Goal: Transaction & Acquisition: Purchase product/service

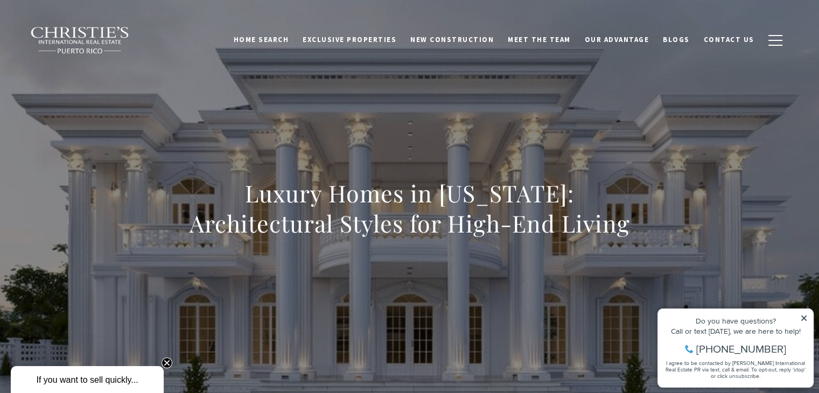
click at [804, 316] on icon at bounding box center [804, 318] width 8 height 8
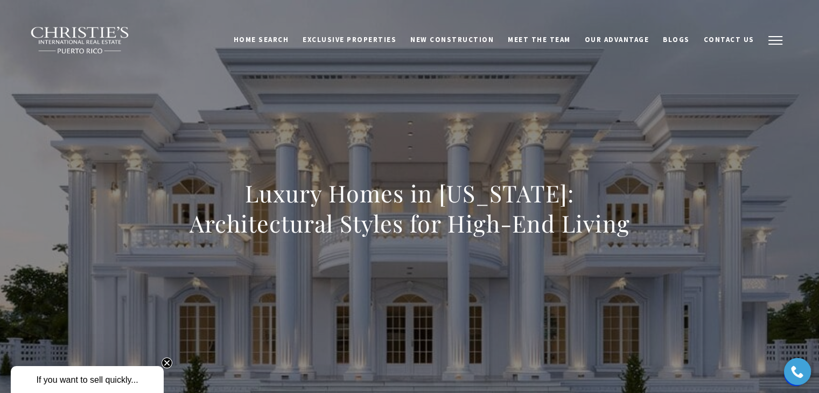
click at [771, 37] on button "button" at bounding box center [775, 40] width 28 height 31
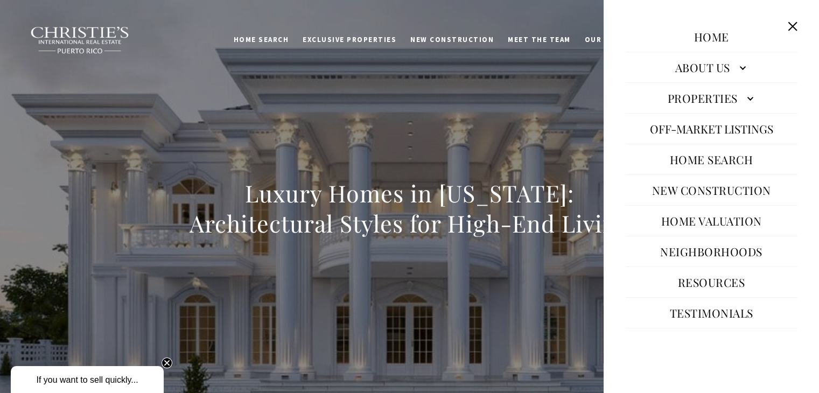
click at [737, 99] on link "Properties" at bounding box center [711, 98] width 172 height 26
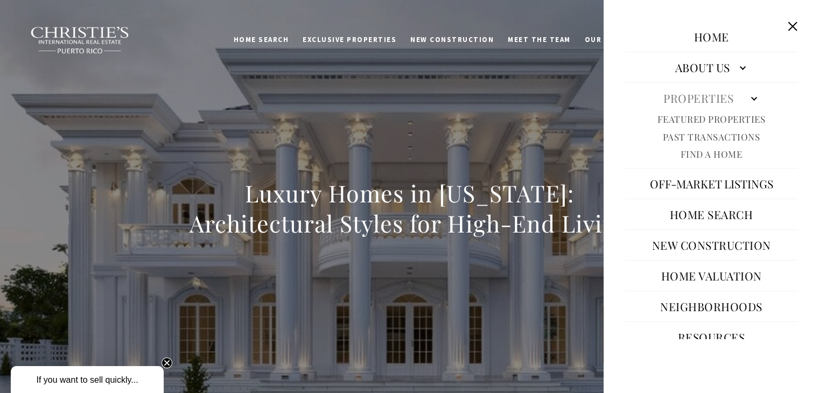
click at [705, 116] on link "Featured Properties" at bounding box center [711, 119] width 108 height 12
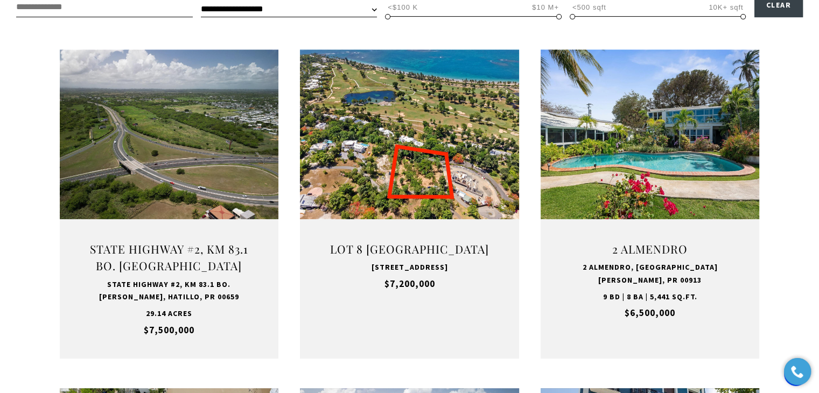
scroll to position [393, 0]
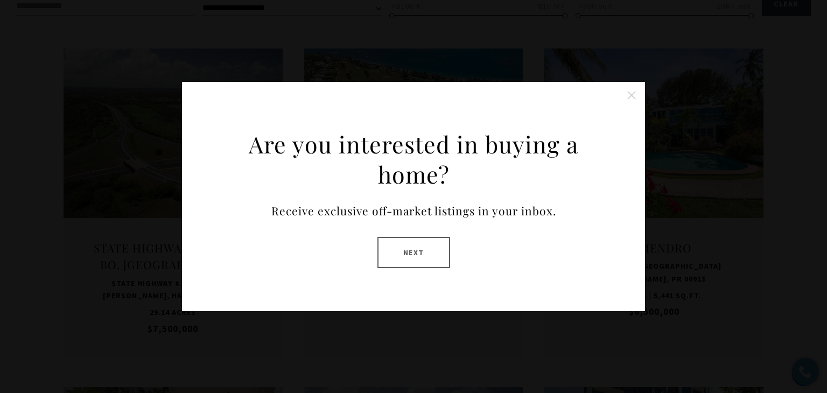
click at [629, 98] on button "Close this option" at bounding box center [632, 96] width 22 height 22
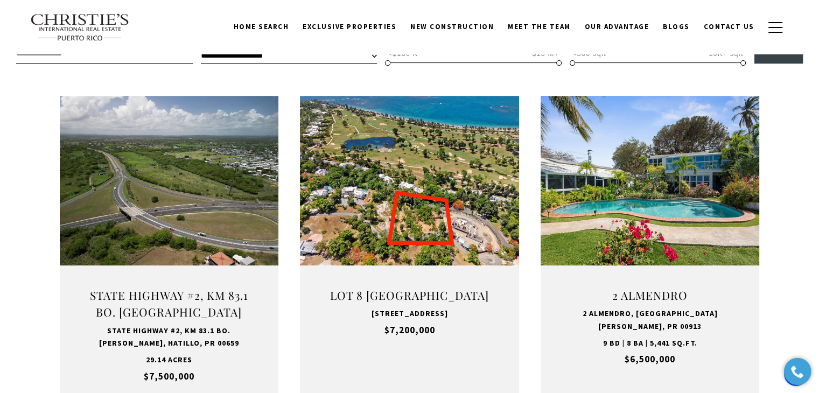
scroll to position [344, 0]
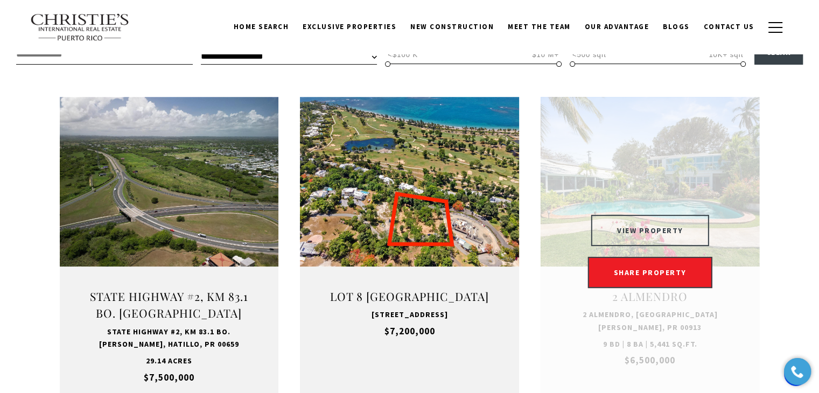
click at [660, 237] on button "VIEW PROPERTY" at bounding box center [650, 230] width 118 height 31
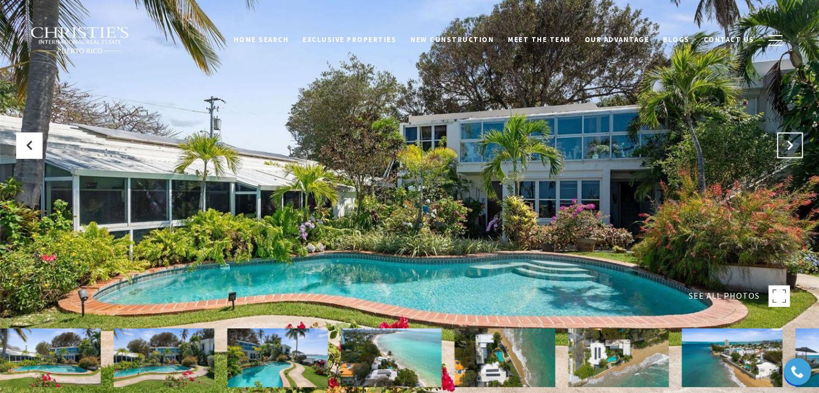
click at [786, 140] on icon at bounding box center [789, 145] width 11 height 11
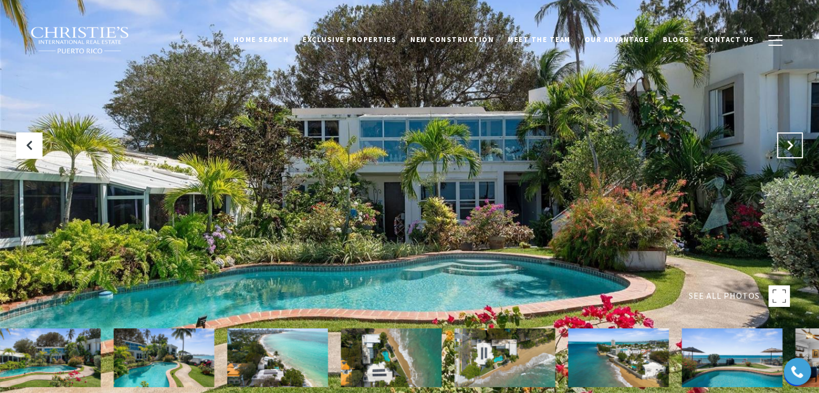
click at [786, 140] on icon "Next Slide" at bounding box center [789, 145] width 11 height 11
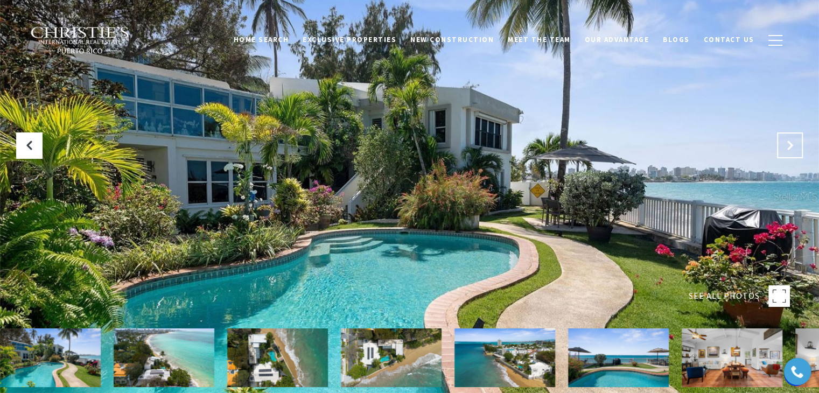
click at [786, 140] on icon "Next Slide" at bounding box center [789, 145] width 11 height 11
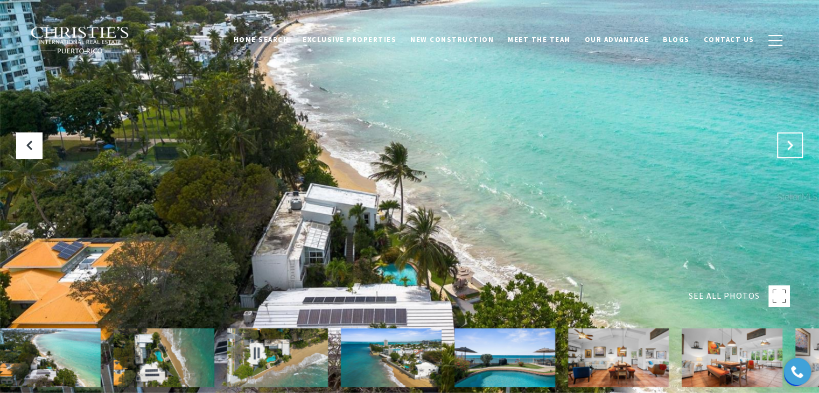
click at [786, 140] on icon "Next Slide" at bounding box center [789, 145] width 11 height 11
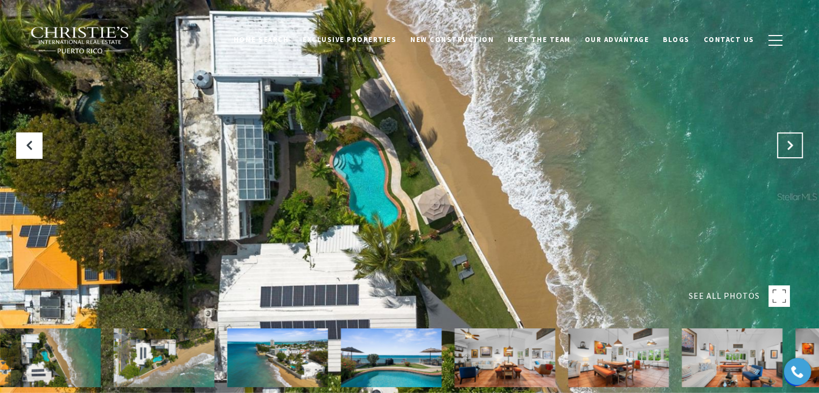
click at [786, 140] on icon "Next Slide" at bounding box center [789, 145] width 11 height 11
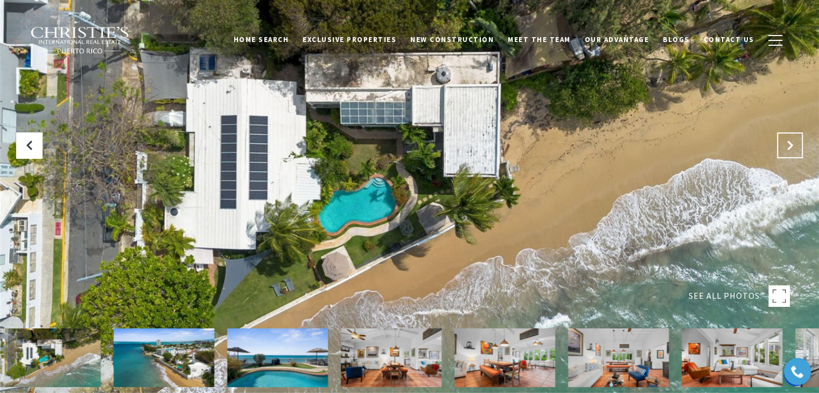
click at [786, 140] on icon "Next Slide" at bounding box center [789, 145] width 11 height 11
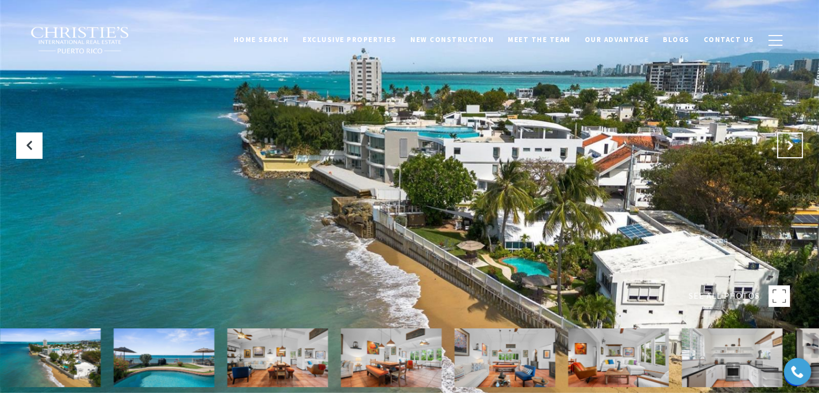
click at [786, 140] on icon "Next Slide" at bounding box center [789, 145] width 11 height 11
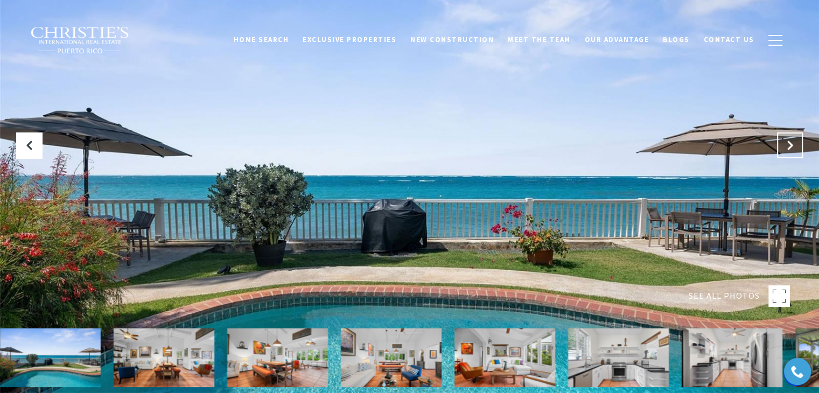
click at [786, 140] on icon "Next Slide" at bounding box center [789, 145] width 11 height 11
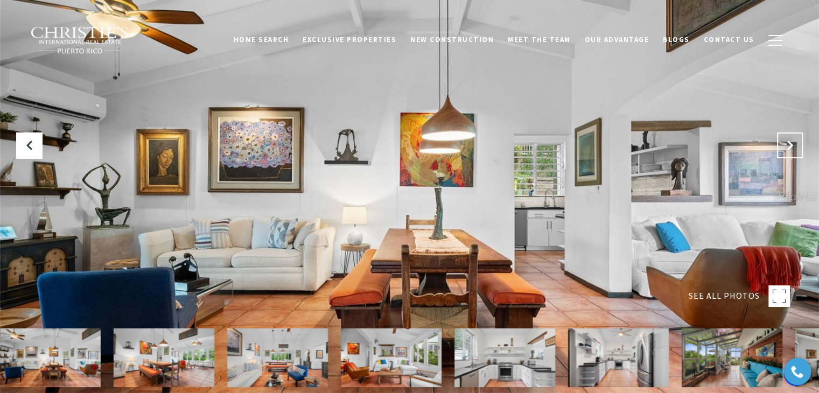
click at [786, 140] on icon "Next Slide" at bounding box center [789, 145] width 11 height 11
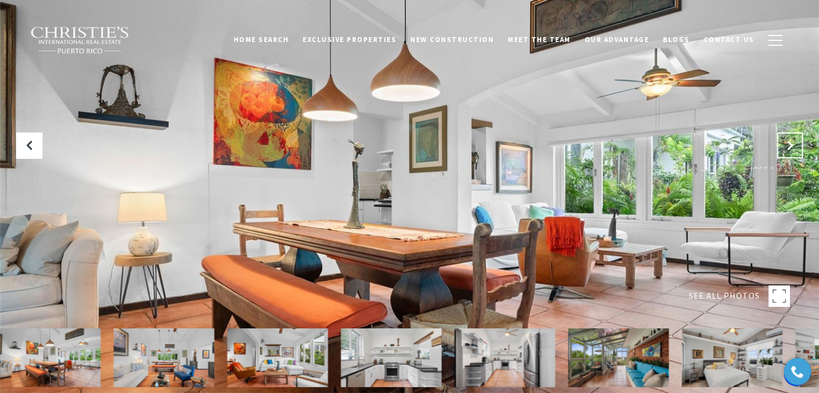
click at [786, 140] on icon "Next Slide" at bounding box center [789, 145] width 11 height 11
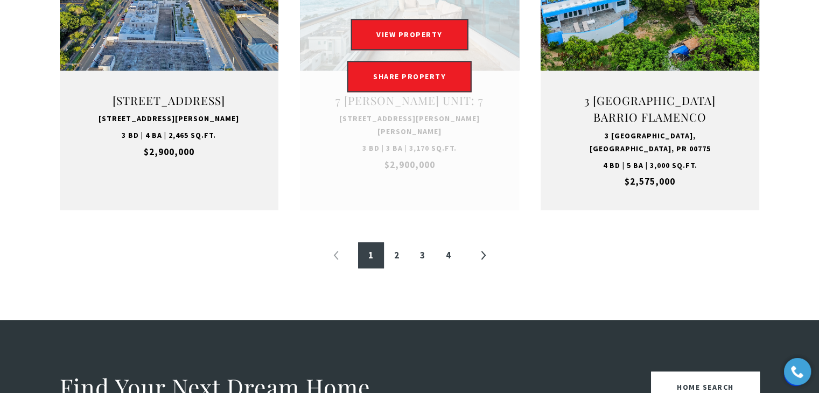
scroll to position [1242, 0]
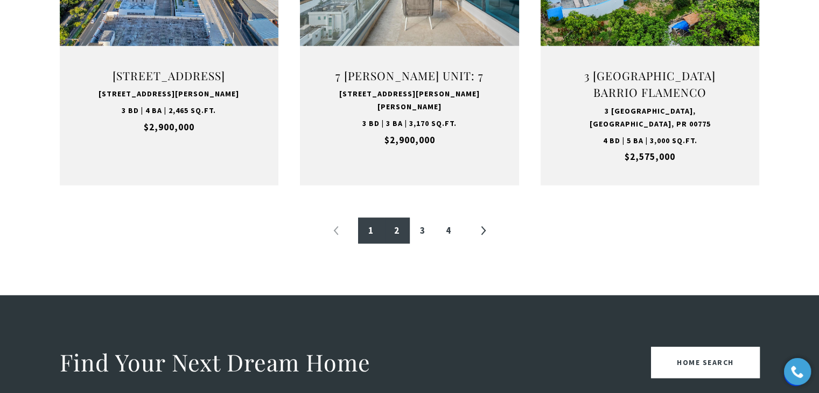
click at [390, 240] on link "2" at bounding box center [397, 230] width 26 height 26
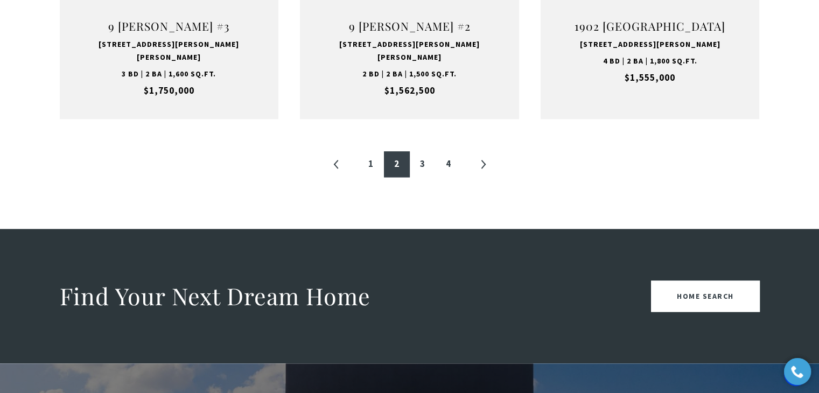
scroll to position [1292, 0]
click at [426, 151] on link "3" at bounding box center [423, 164] width 26 height 26
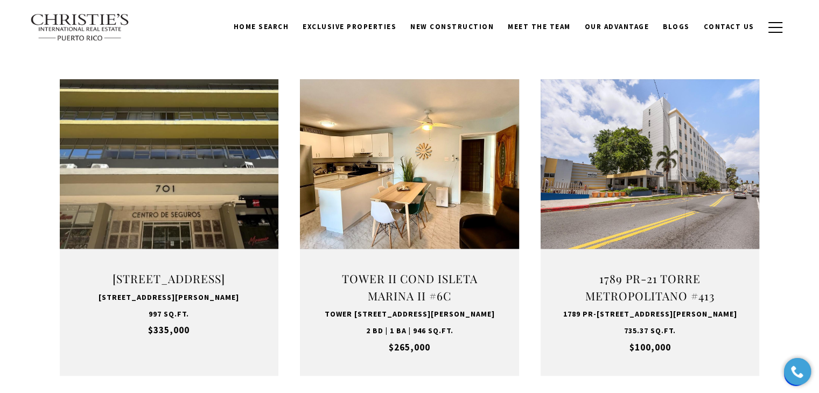
scroll to position [998, 0]
